Goal: Browse casually: Explore the website without a specific task or goal

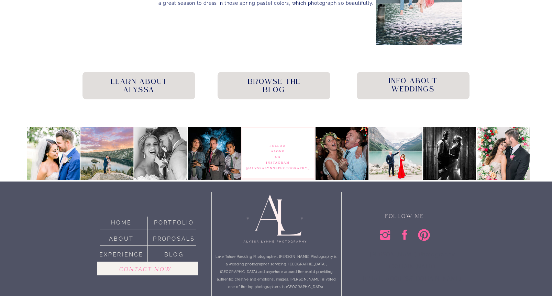
scroll to position [1778, 0]
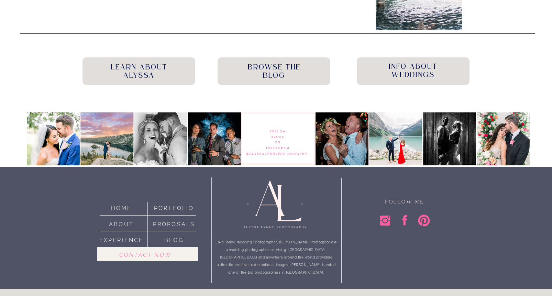
click at [172, 210] on nav "portfolio" at bounding box center [174, 207] width 48 height 8
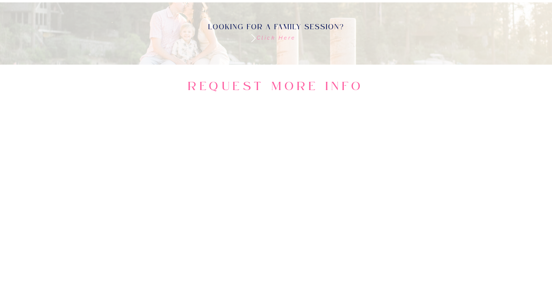
scroll to position [424, 0]
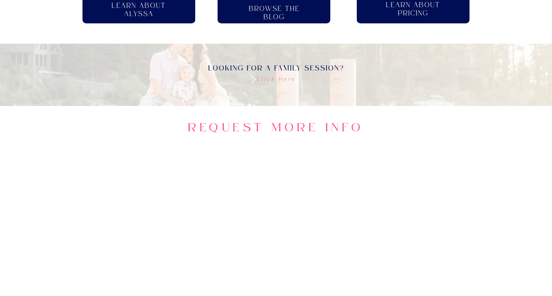
click at [261, 76] on p "Click here" at bounding box center [276, 80] width 218 height 9
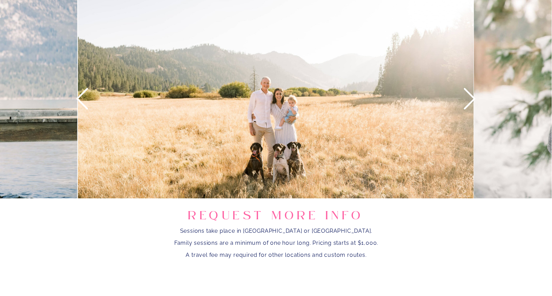
scroll to position [758, 0]
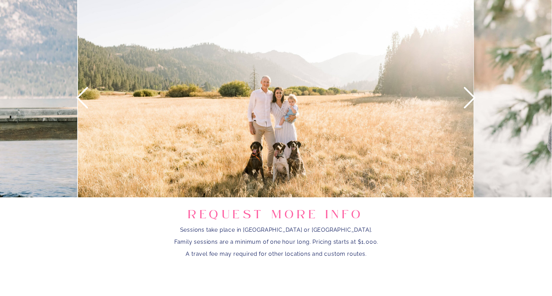
click at [473, 107] on icon at bounding box center [469, 97] width 25 height 25
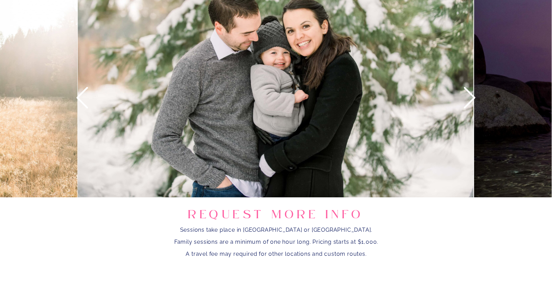
click at [473, 107] on icon at bounding box center [469, 97] width 25 height 25
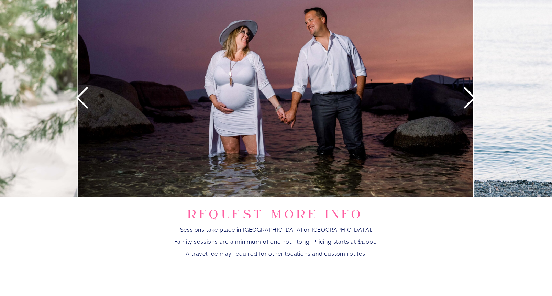
click at [473, 107] on icon at bounding box center [469, 97] width 25 height 25
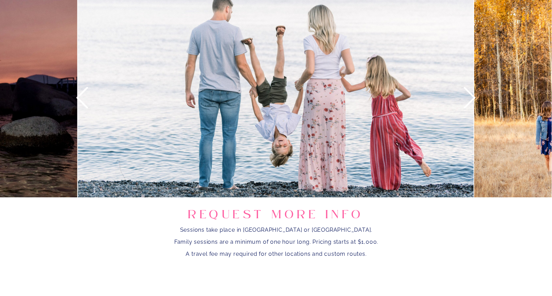
click at [473, 107] on icon at bounding box center [469, 97] width 25 height 25
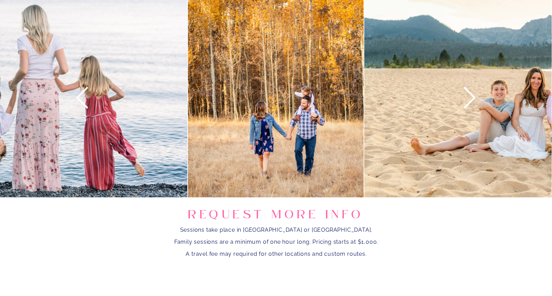
click at [473, 107] on icon at bounding box center [469, 97] width 25 height 25
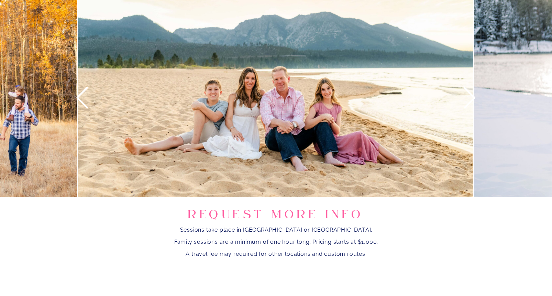
click at [473, 107] on icon at bounding box center [469, 97] width 25 height 25
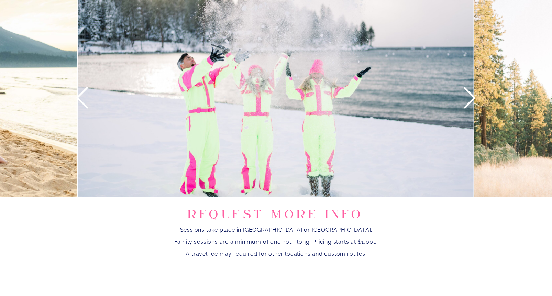
click at [473, 107] on icon at bounding box center [469, 97] width 25 height 25
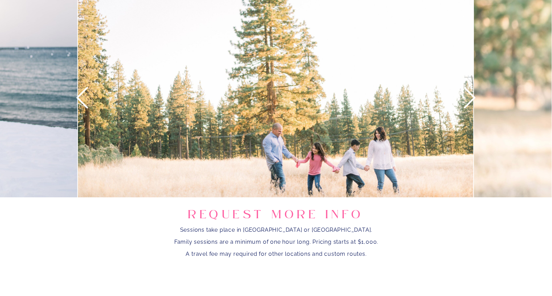
click at [473, 107] on icon at bounding box center [469, 97] width 25 height 25
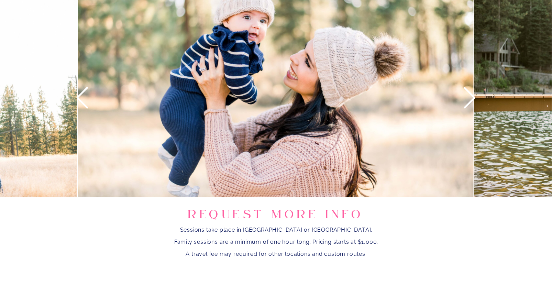
click at [473, 107] on icon at bounding box center [469, 97] width 25 height 25
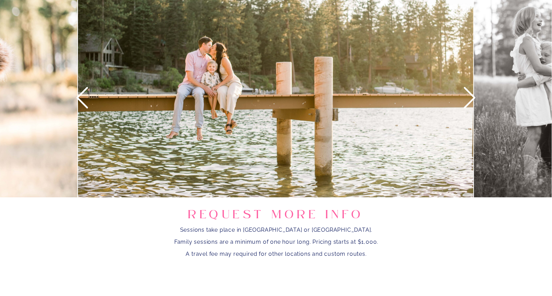
click at [473, 107] on icon at bounding box center [469, 97] width 25 height 25
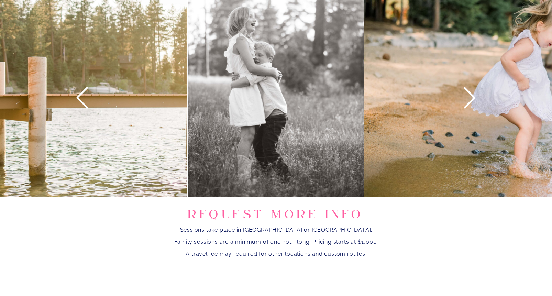
click at [473, 107] on icon at bounding box center [469, 97] width 25 height 25
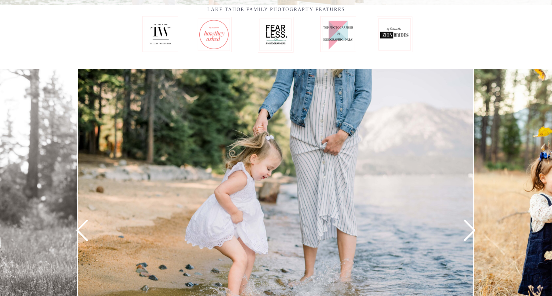
scroll to position [623, 0]
